Goal: Task Accomplishment & Management: Complete application form

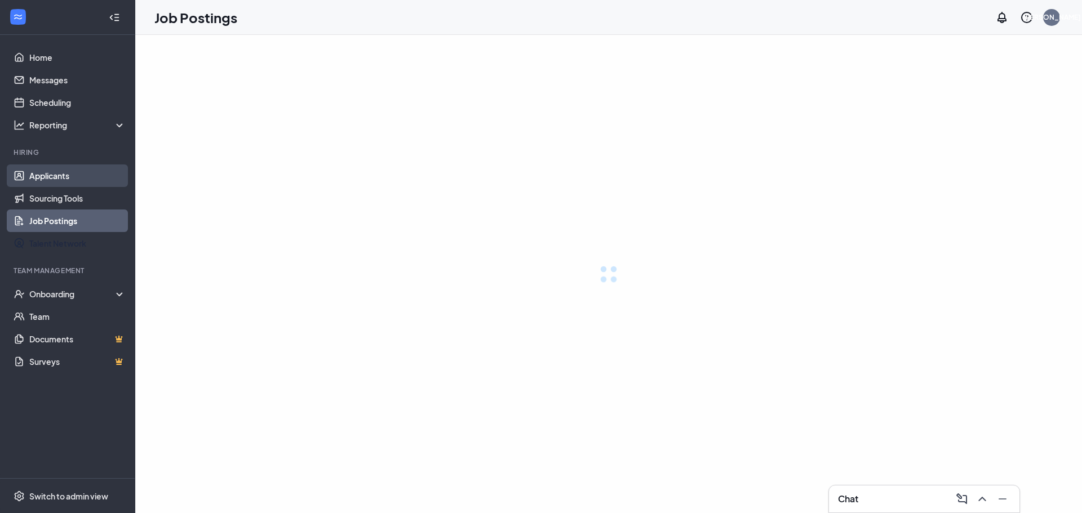
click at [69, 166] on link "Applicants" at bounding box center [77, 175] width 96 height 23
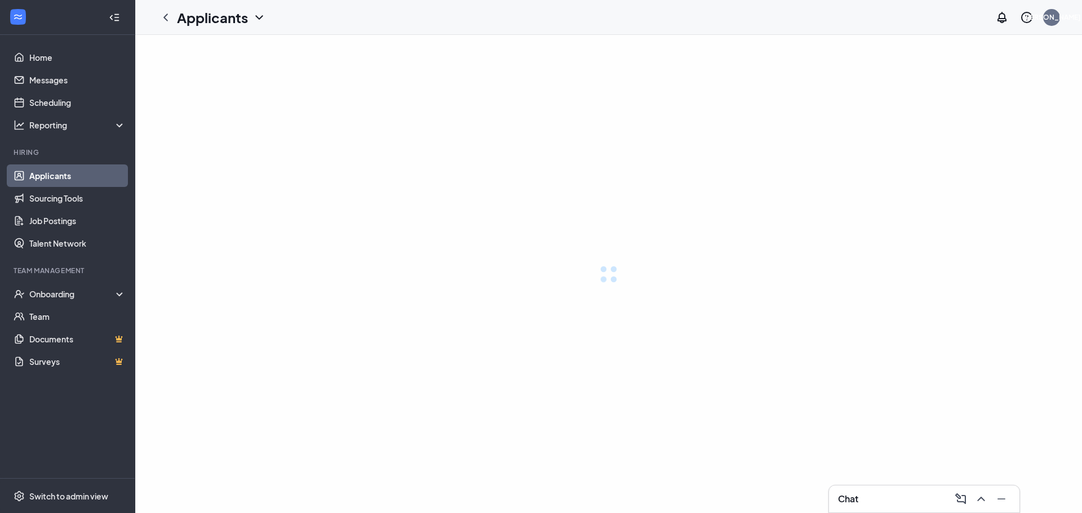
click at [68, 178] on link "Applicants" at bounding box center [77, 175] width 96 height 23
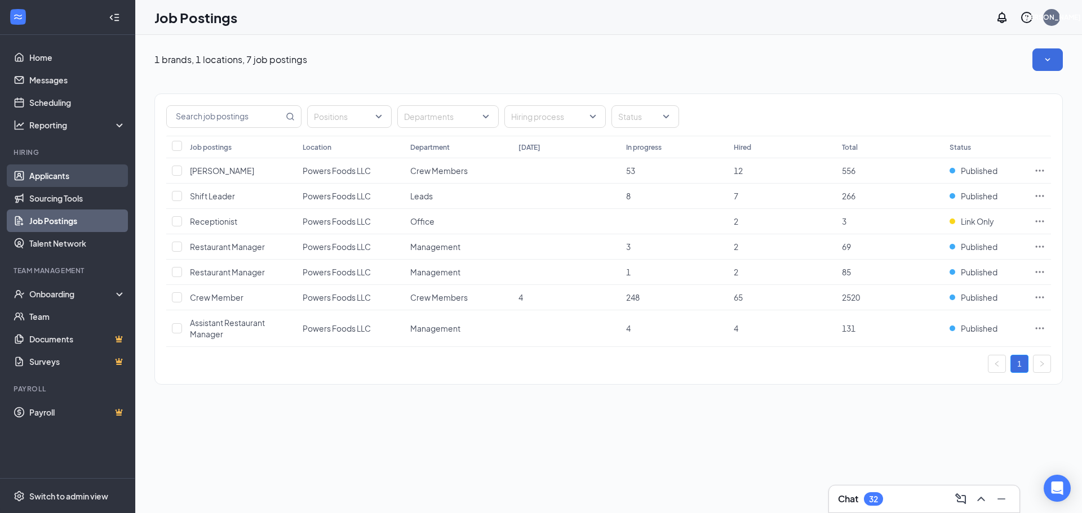
click at [69, 177] on link "Applicants" at bounding box center [77, 175] width 96 height 23
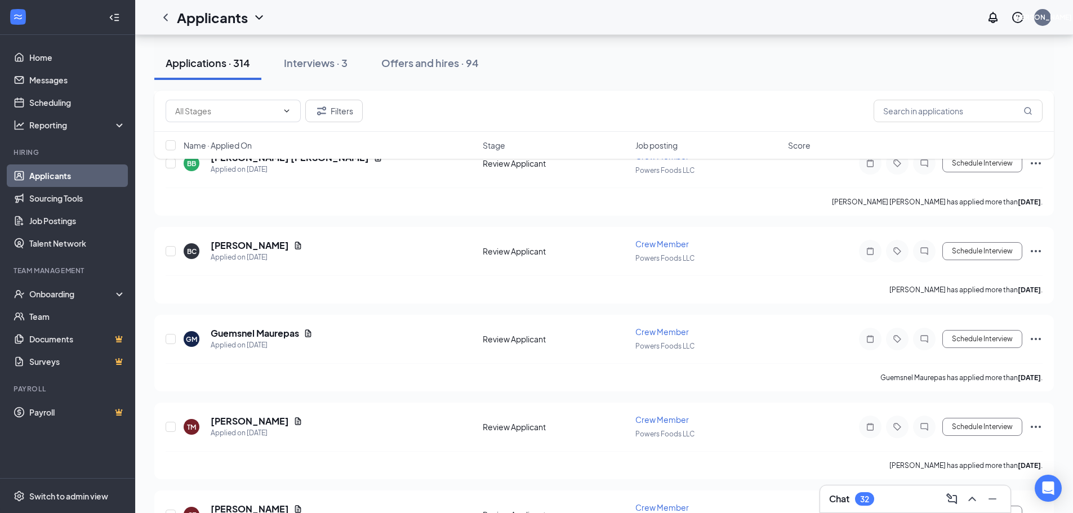
scroll to position [2760, 0]
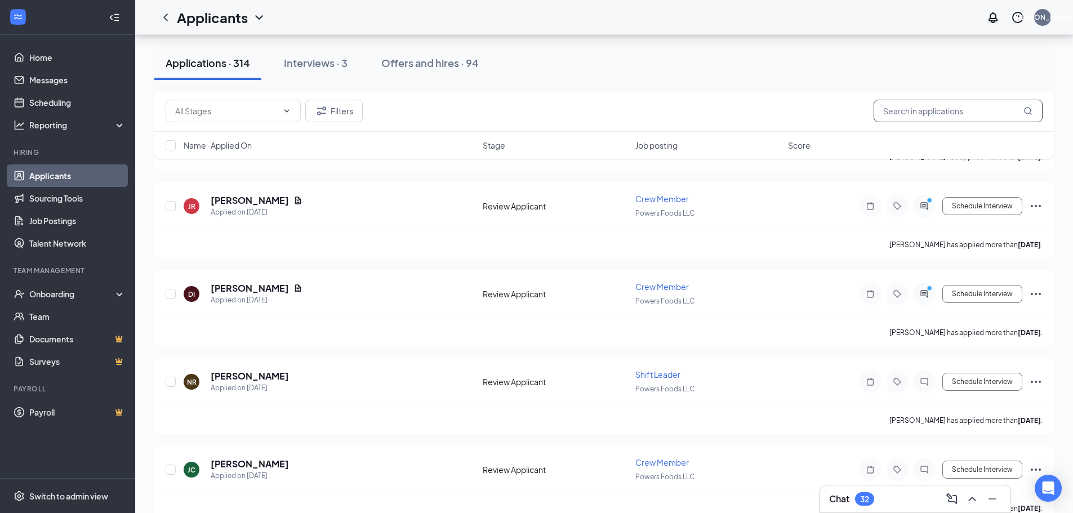
click at [945, 114] on input "text" at bounding box center [958, 111] width 169 height 23
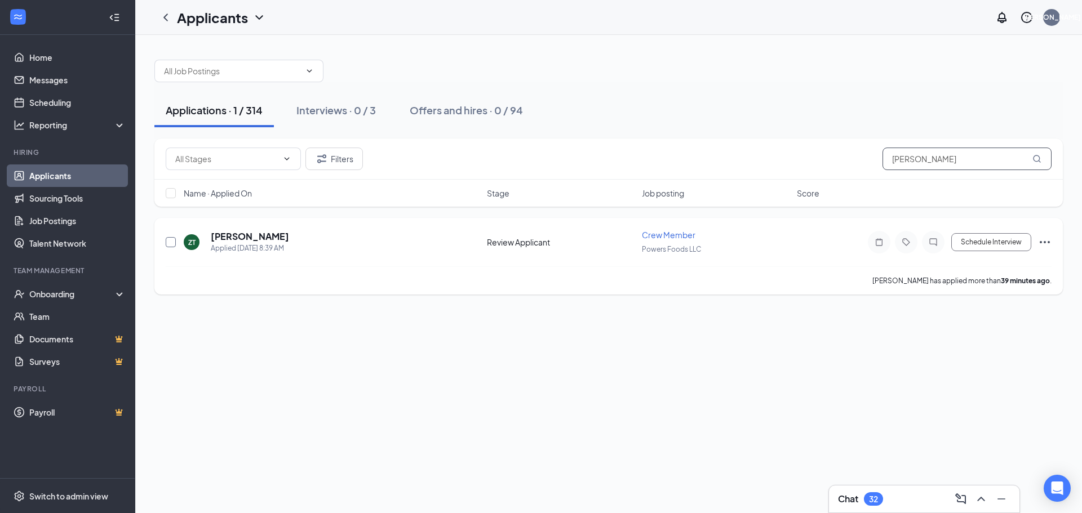
type input "[PERSON_NAME]"
click at [173, 240] on input "checkbox" at bounding box center [171, 242] width 10 height 10
checkbox input "true"
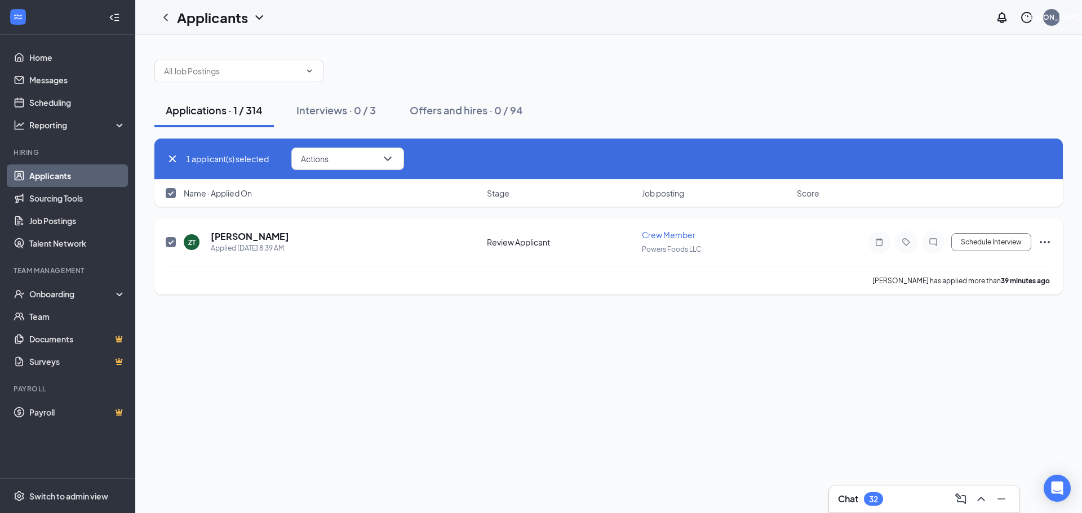
click at [1036, 237] on div "Schedule Interview" at bounding box center [949, 242] width 203 height 23
click at [1044, 242] on icon "Ellipses" at bounding box center [1044, 242] width 10 height 2
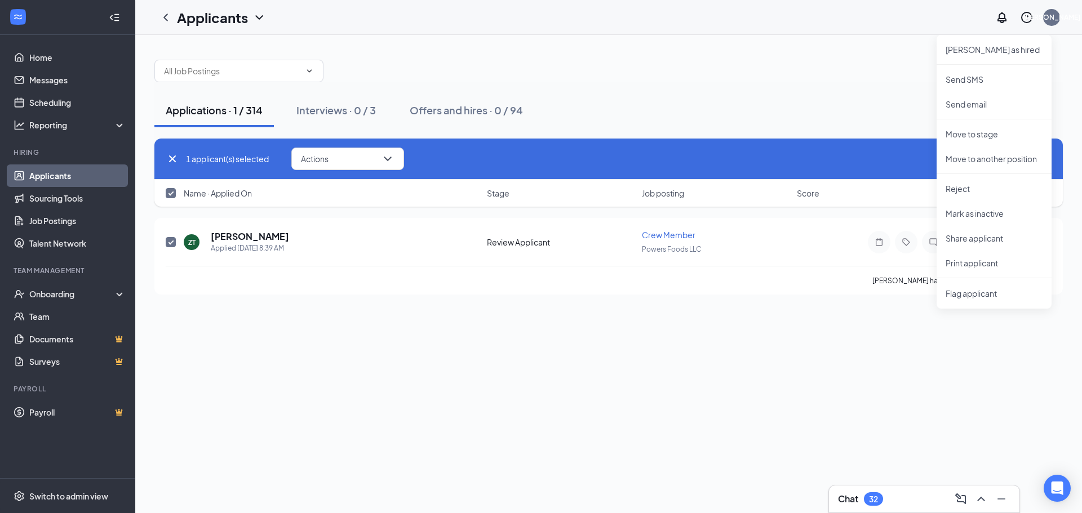
click at [918, 410] on div "Applications · 1 / 314 Interviews · 0 / 3 Offers and hires · 0 / 94 1 applicant…" at bounding box center [608, 274] width 946 height 478
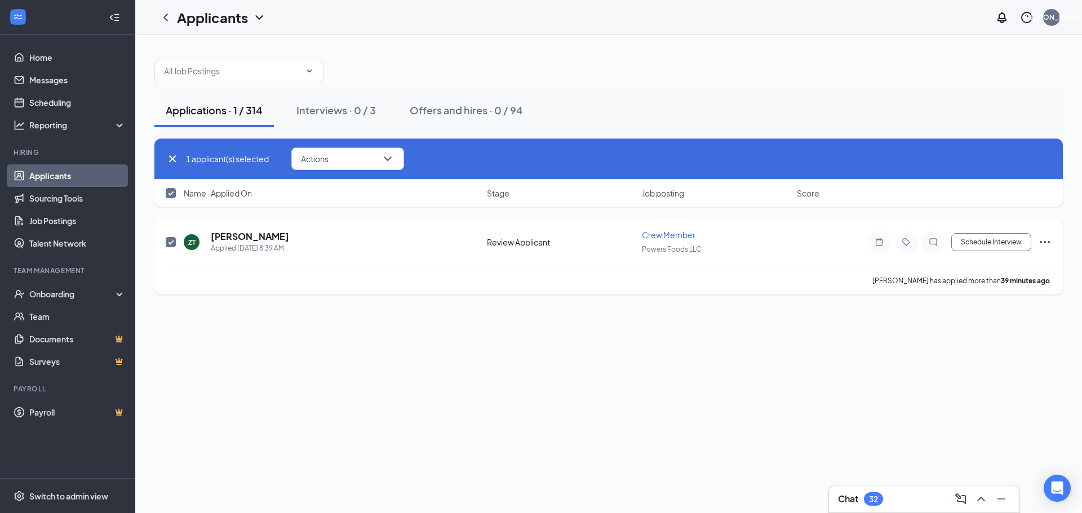
click at [1045, 241] on icon "Ellipses" at bounding box center [1045, 242] width 14 height 14
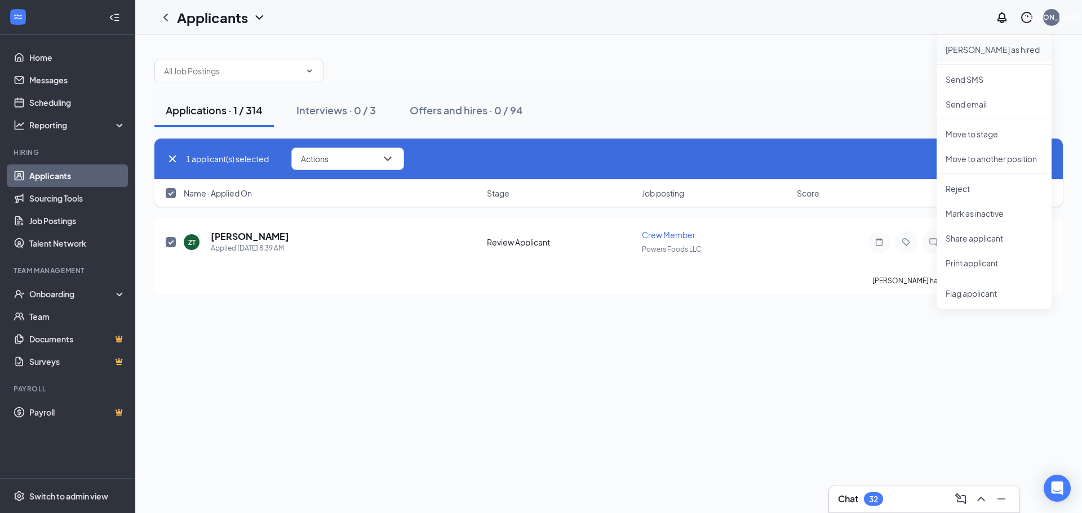
click at [967, 51] on p "[PERSON_NAME] as hired" at bounding box center [993, 49] width 97 height 11
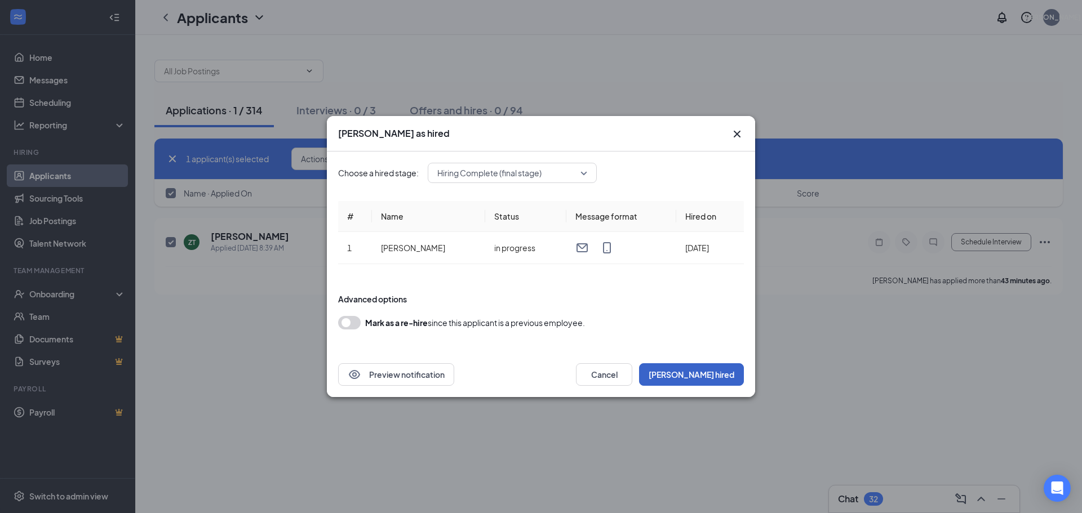
click at [703, 375] on button "[PERSON_NAME] hired" at bounding box center [691, 374] width 105 height 23
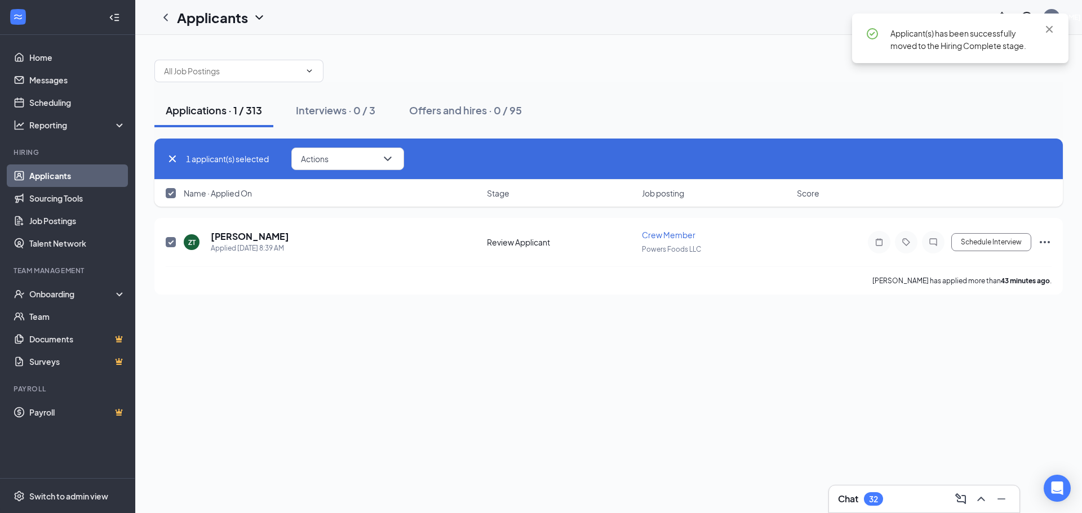
click at [64, 175] on link "Applicants" at bounding box center [77, 175] width 96 height 23
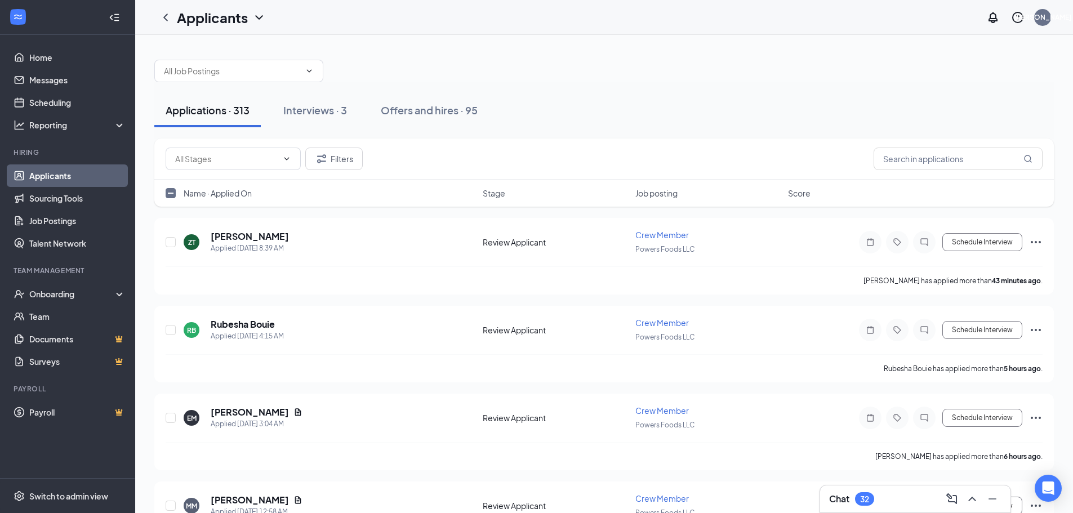
checkbox input "false"
click at [64, 181] on link "Applicants" at bounding box center [77, 175] width 96 height 23
click at [48, 179] on link "Applicants" at bounding box center [77, 175] width 96 height 23
click at [29, 175] on link "Applicants" at bounding box center [77, 175] width 96 height 23
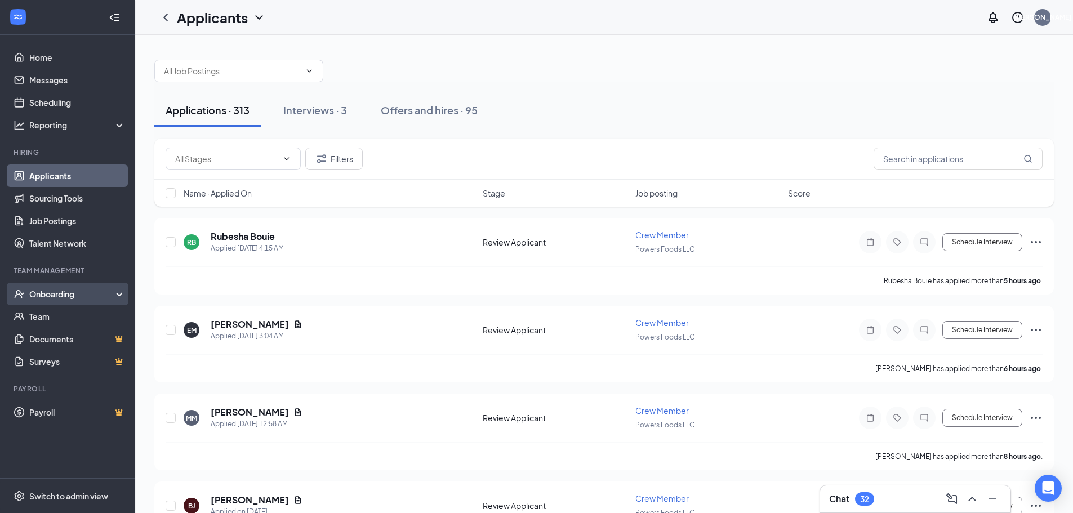
click at [51, 292] on div "Onboarding" at bounding box center [72, 293] width 87 height 11
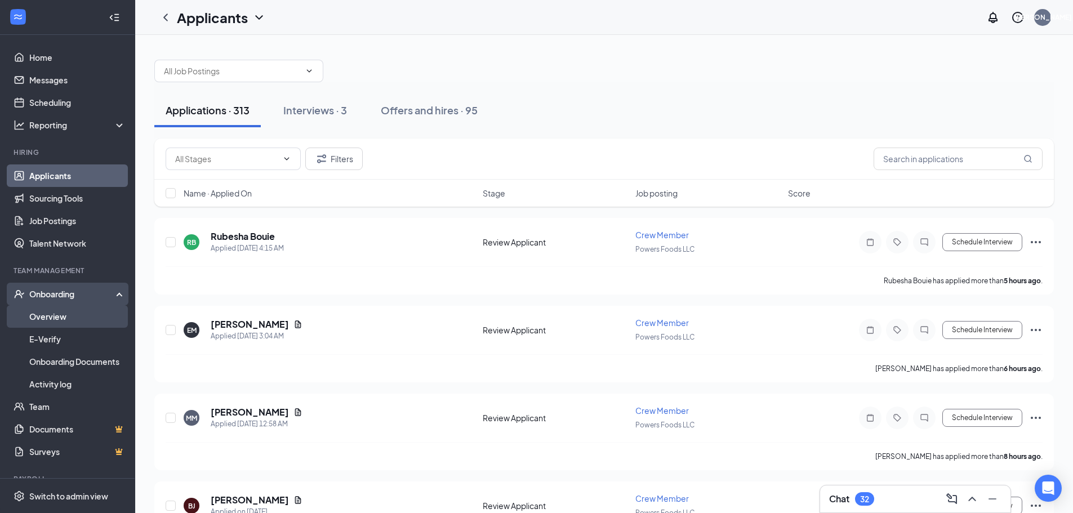
click at [71, 314] on link "Overview" at bounding box center [77, 316] width 96 height 23
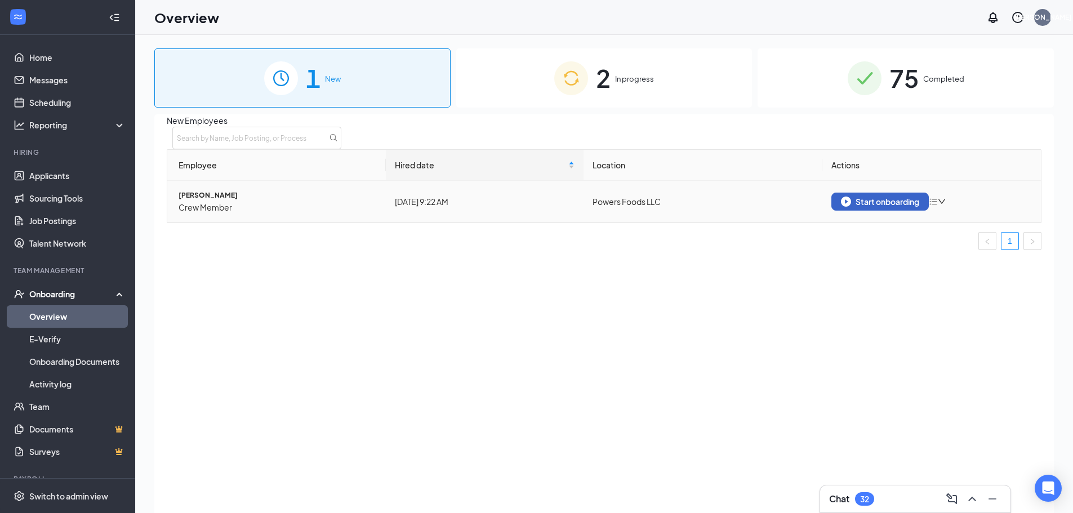
click at [842, 207] on button "Start onboarding" at bounding box center [880, 202] width 97 height 18
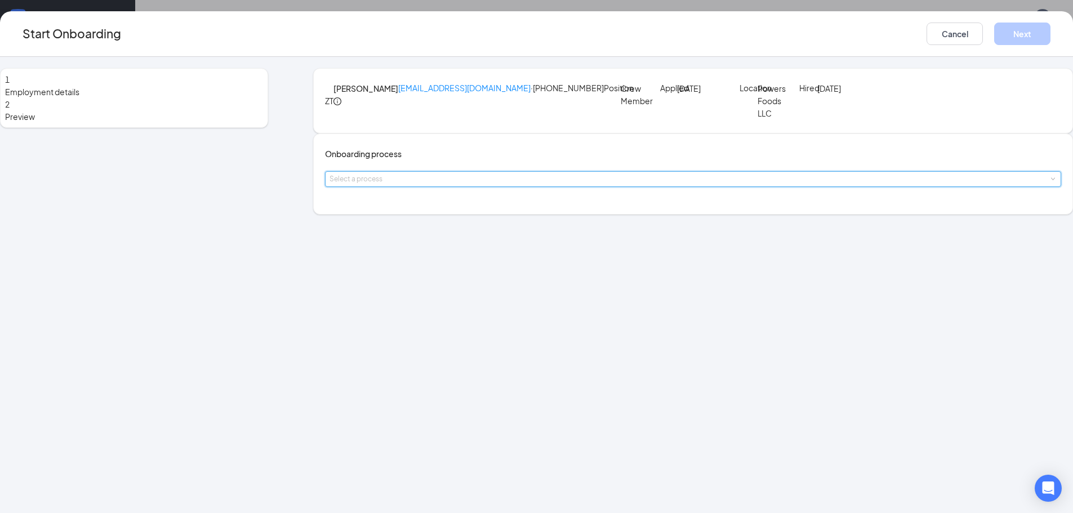
click at [555, 186] on div "Select a process" at bounding box center [693, 179] width 727 height 15
click at [432, 255] on span "New Hire Process" at bounding box center [414, 252] width 65 height 10
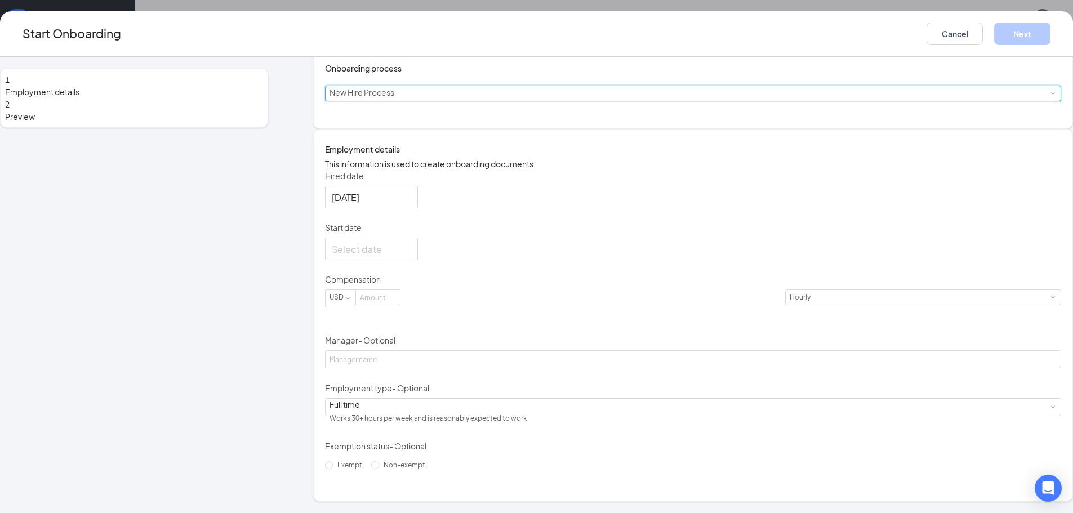
scroll to position [113, 0]
click at [411, 256] on div at bounding box center [371, 249] width 79 height 14
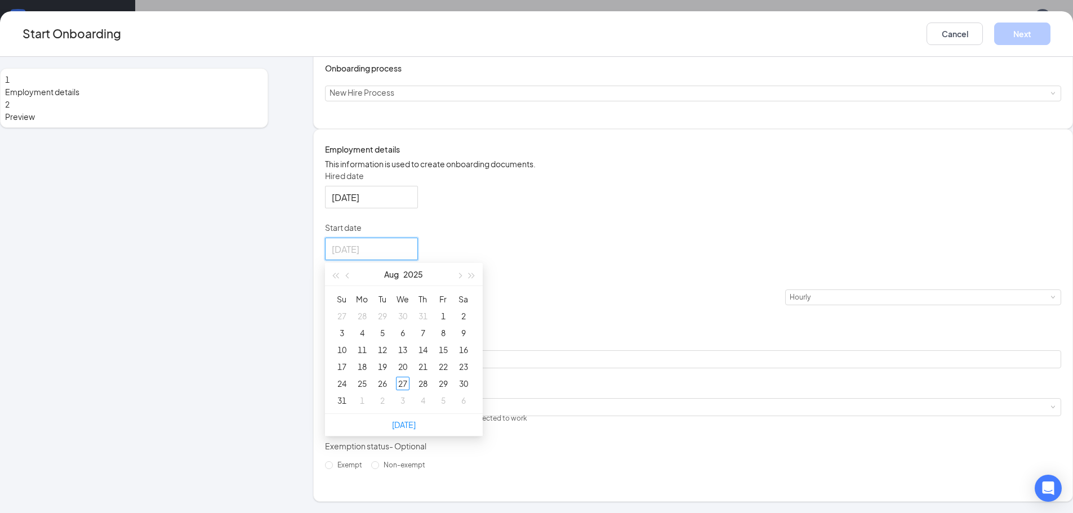
type input "[DATE]"
click at [369, 407] on div "1" at bounding box center [362, 401] width 14 height 14
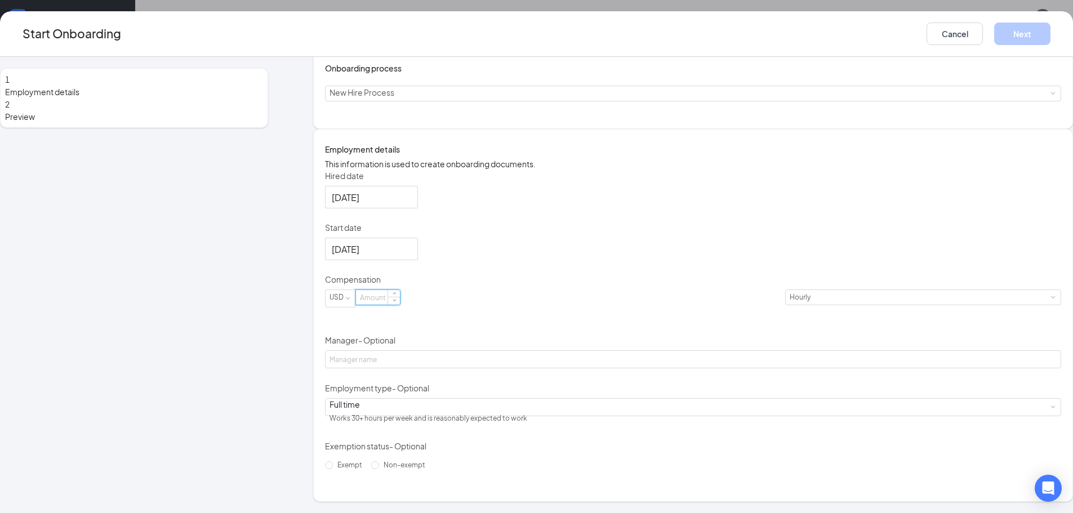
drag, startPoint x: 451, startPoint y: 330, endPoint x: 452, endPoint y: 343, distance: 12.4
click at [400, 305] on input at bounding box center [378, 297] width 44 height 15
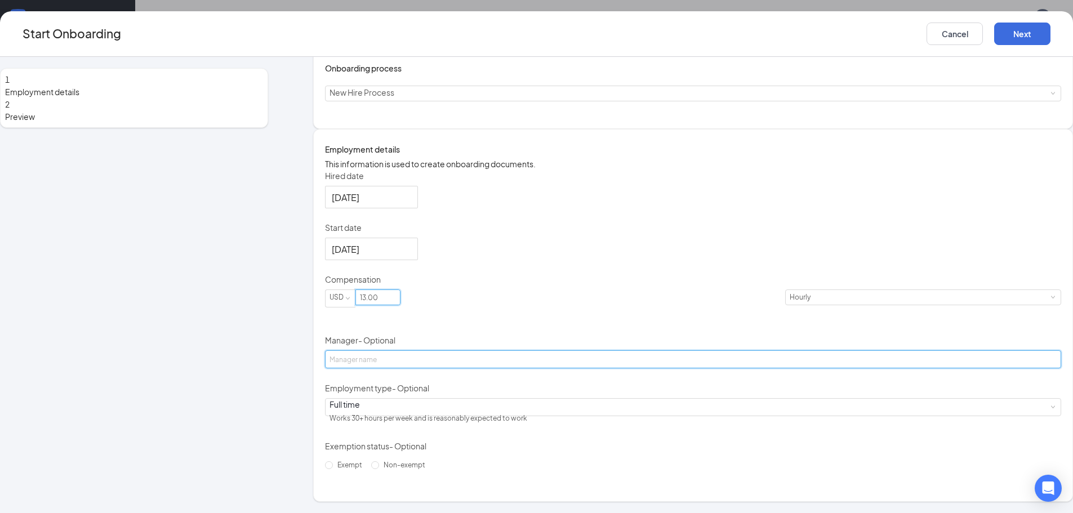
type input "13"
drag, startPoint x: 398, startPoint y: 397, endPoint x: 455, endPoint y: 403, distance: 56.6
click at [398, 368] on input "Manager - Optional" at bounding box center [693, 359] width 736 height 18
type input "[PERSON_NAME]"
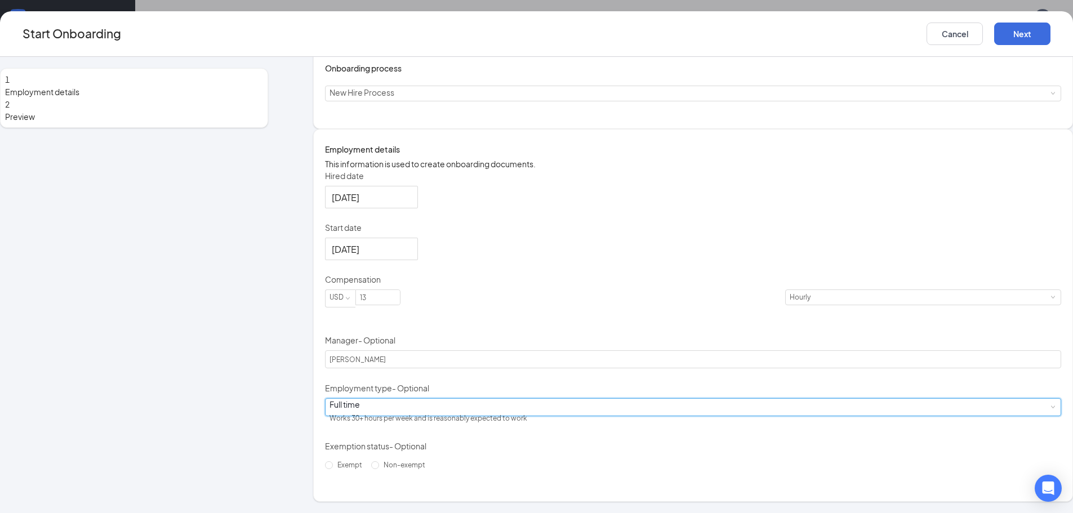
click at [443, 416] on div "Full time Works 30+ hours per week and is reasonably expected to work" at bounding box center [693, 407] width 727 height 17
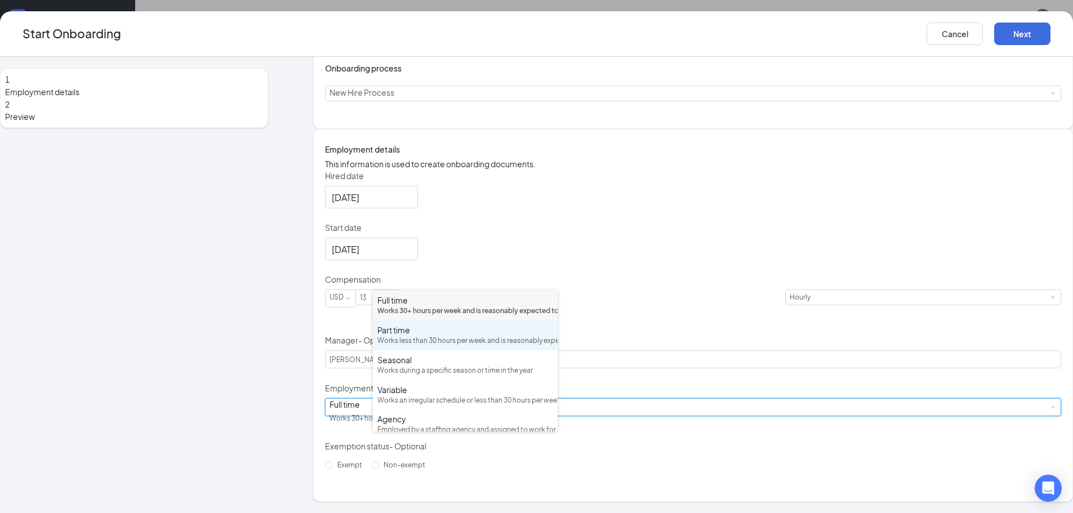
click at [408, 346] on div "Works less than 30 hours per week and is reasonably expected to work" at bounding box center [465, 341] width 176 height 11
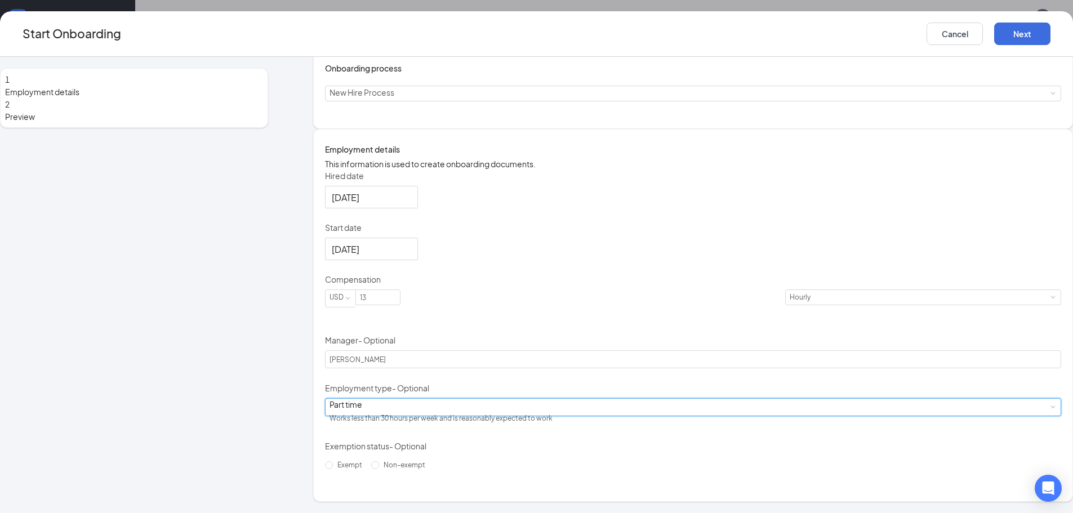
scroll to position [148, 0]
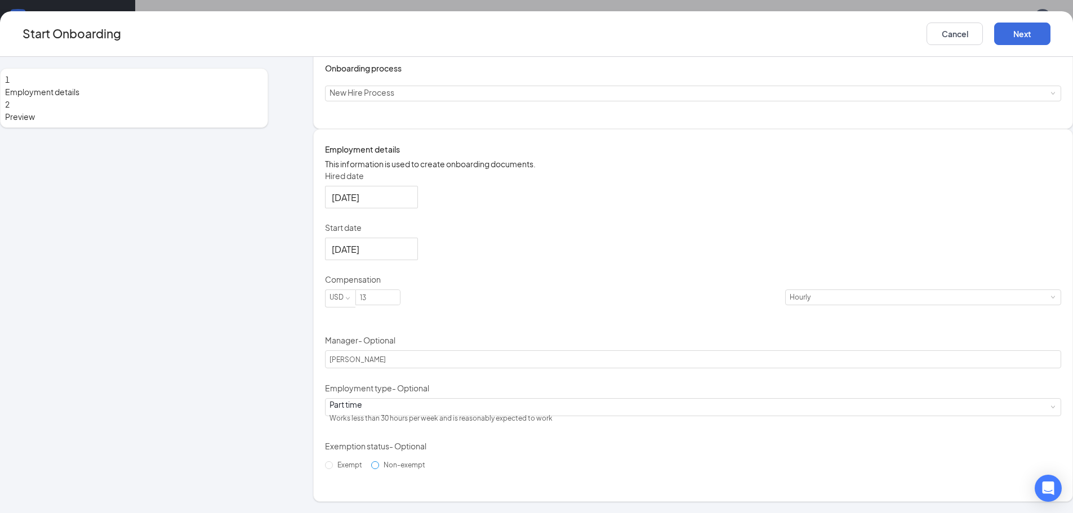
click at [377, 474] on label "Non-exempt" at bounding box center [400, 465] width 59 height 18
click at [377, 469] on input "Non-exempt" at bounding box center [375, 465] width 8 height 8
radio input "true"
click at [994, 28] on button "Next" at bounding box center [1022, 34] width 56 height 23
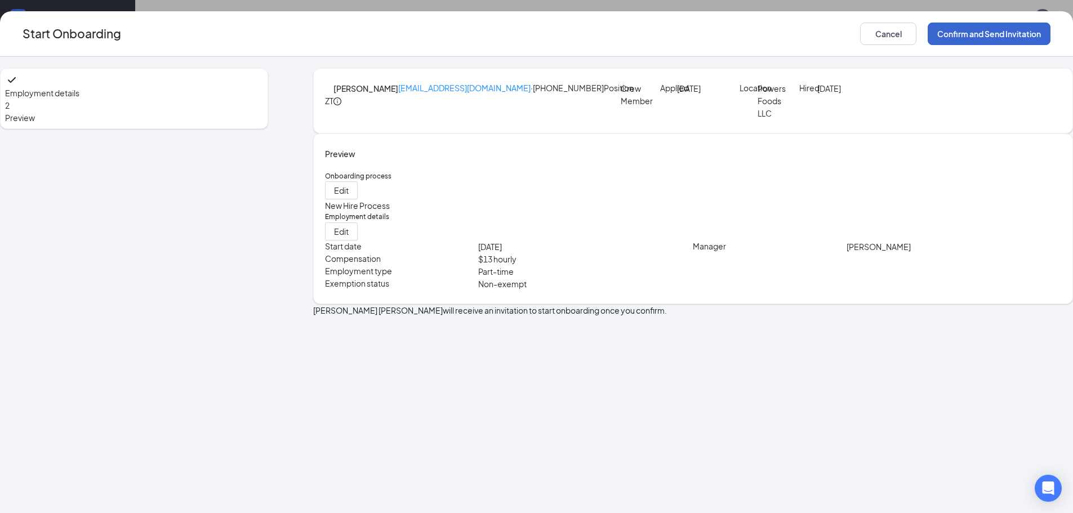
scroll to position [0, 0]
click at [928, 33] on button "Confirm and Send Invitation" at bounding box center [989, 34] width 123 height 23
